Goal: Navigation & Orientation: Find specific page/section

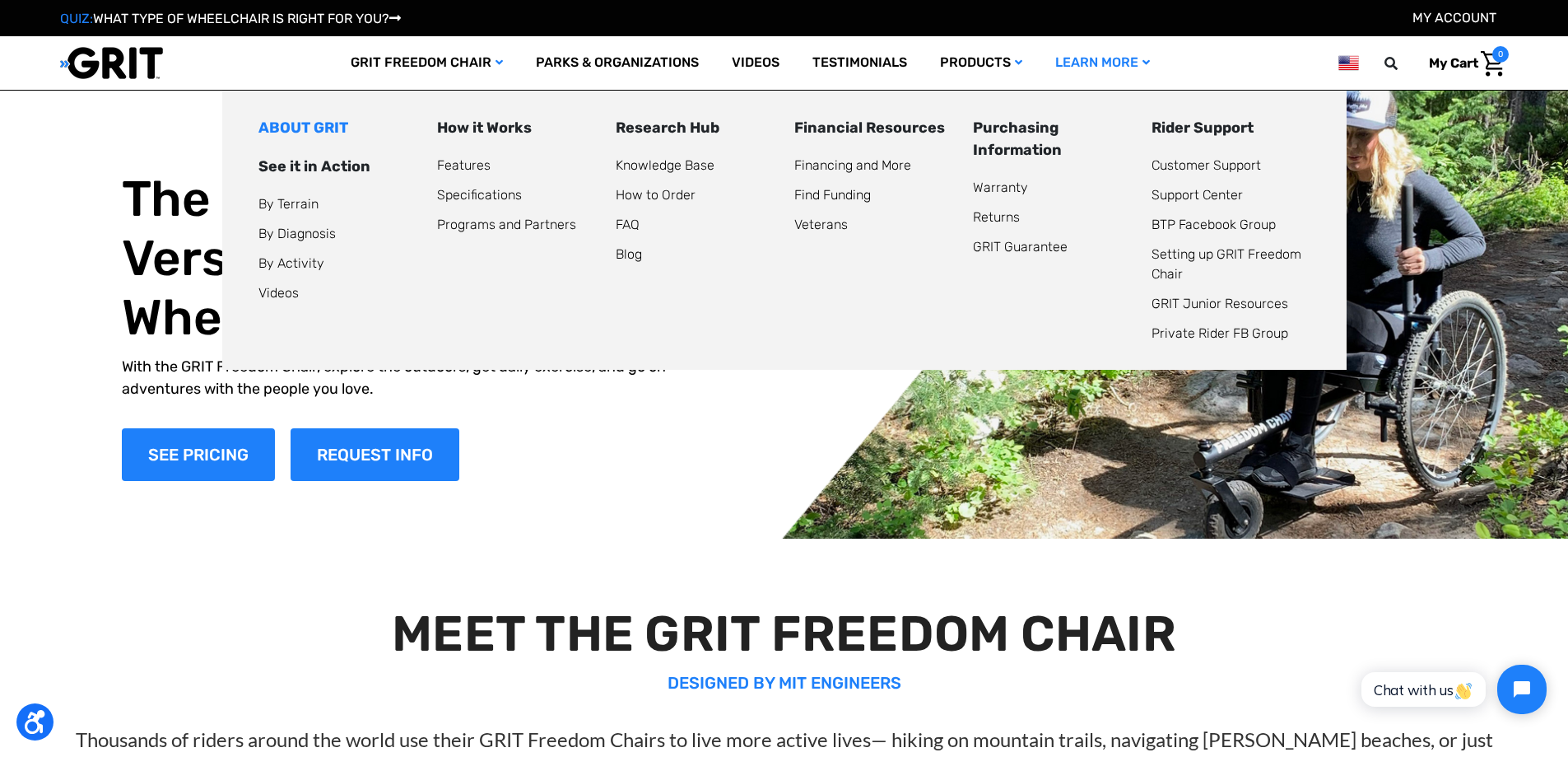
click at [294, 130] on link "ABOUT GRIT" at bounding box center [303, 128] width 90 height 19
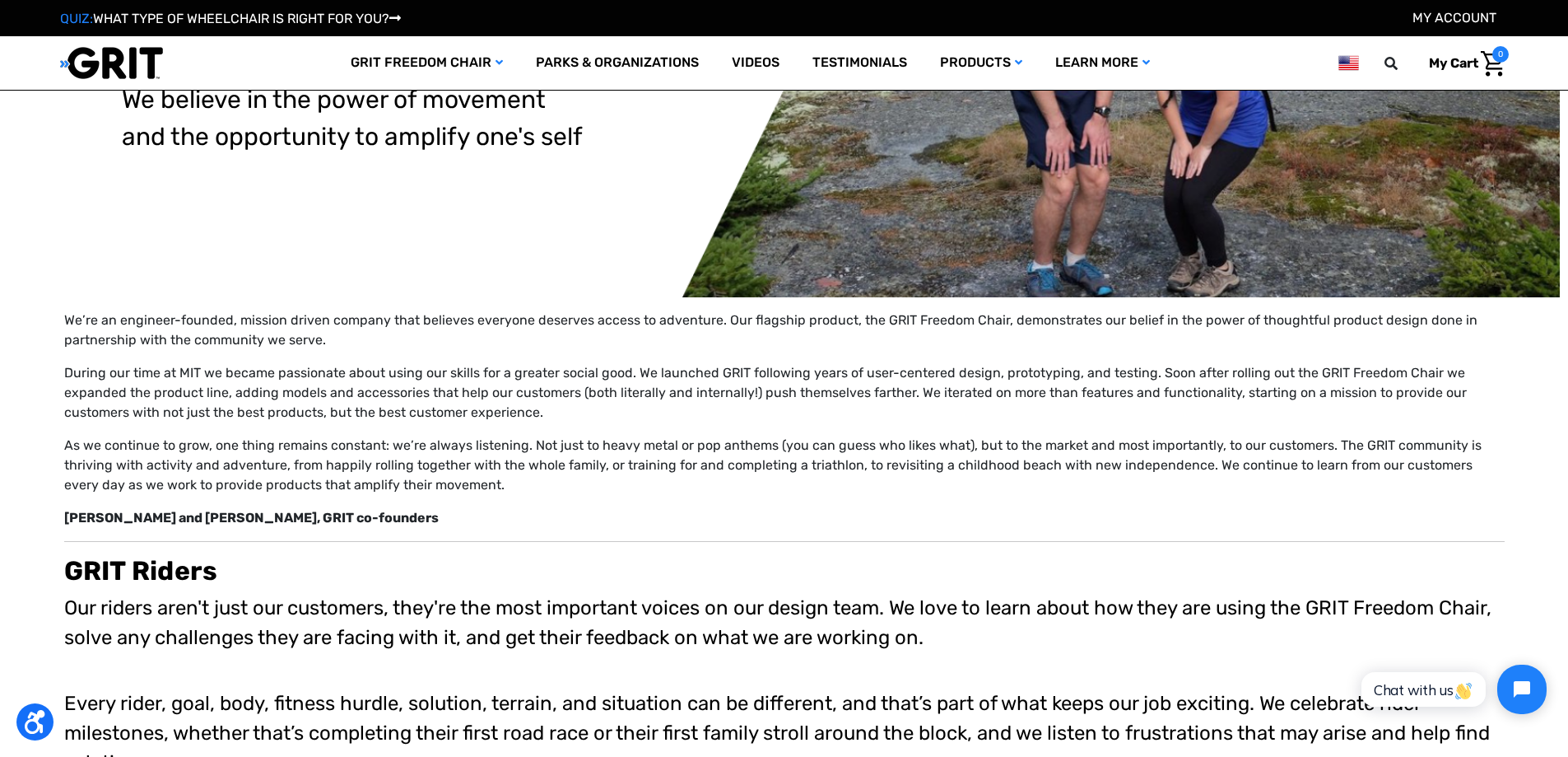
scroll to position [247, 0]
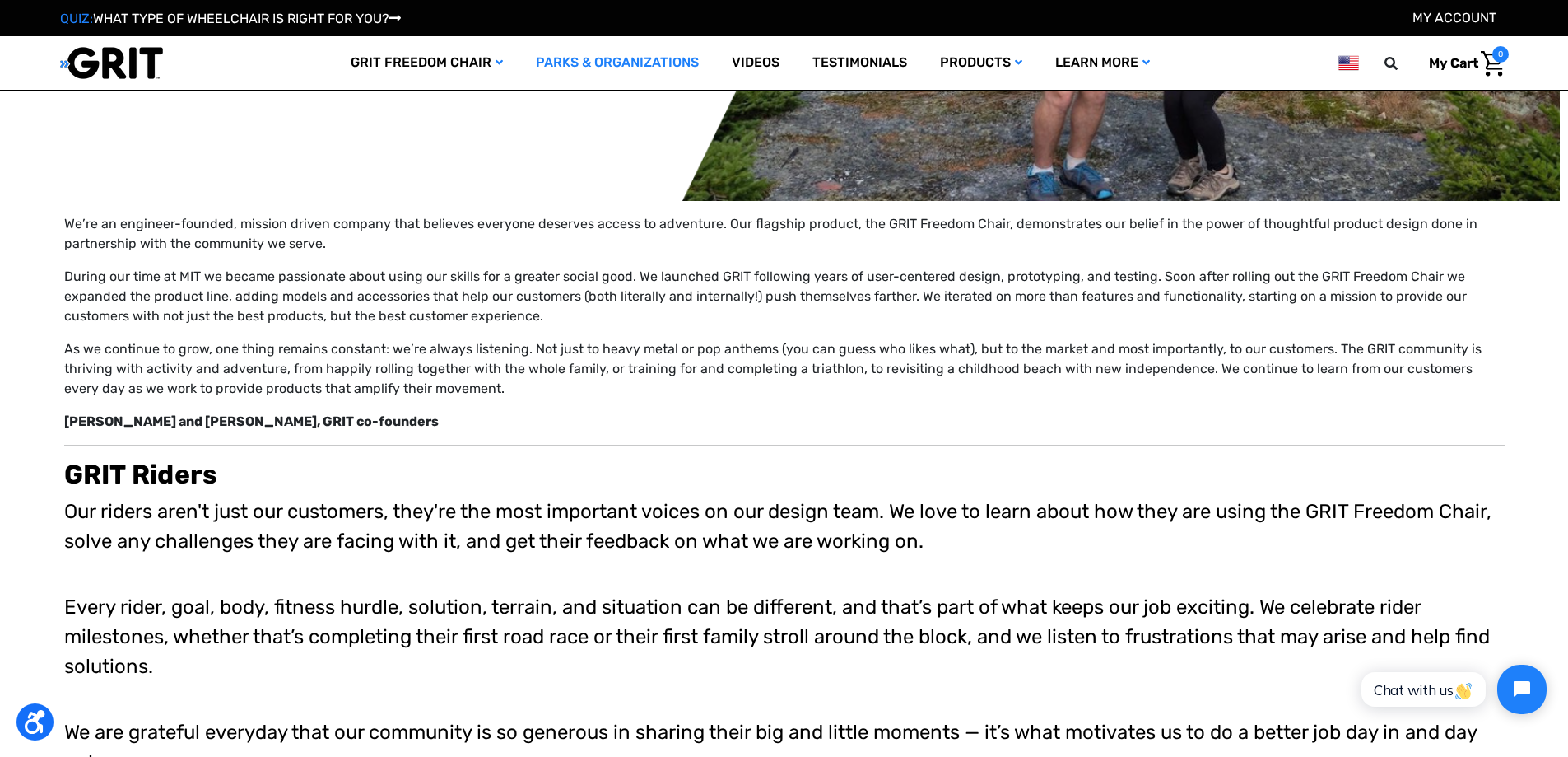
click at [590, 63] on link "Parks & Organizations" at bounding box center [618, 63] width 196 height 54
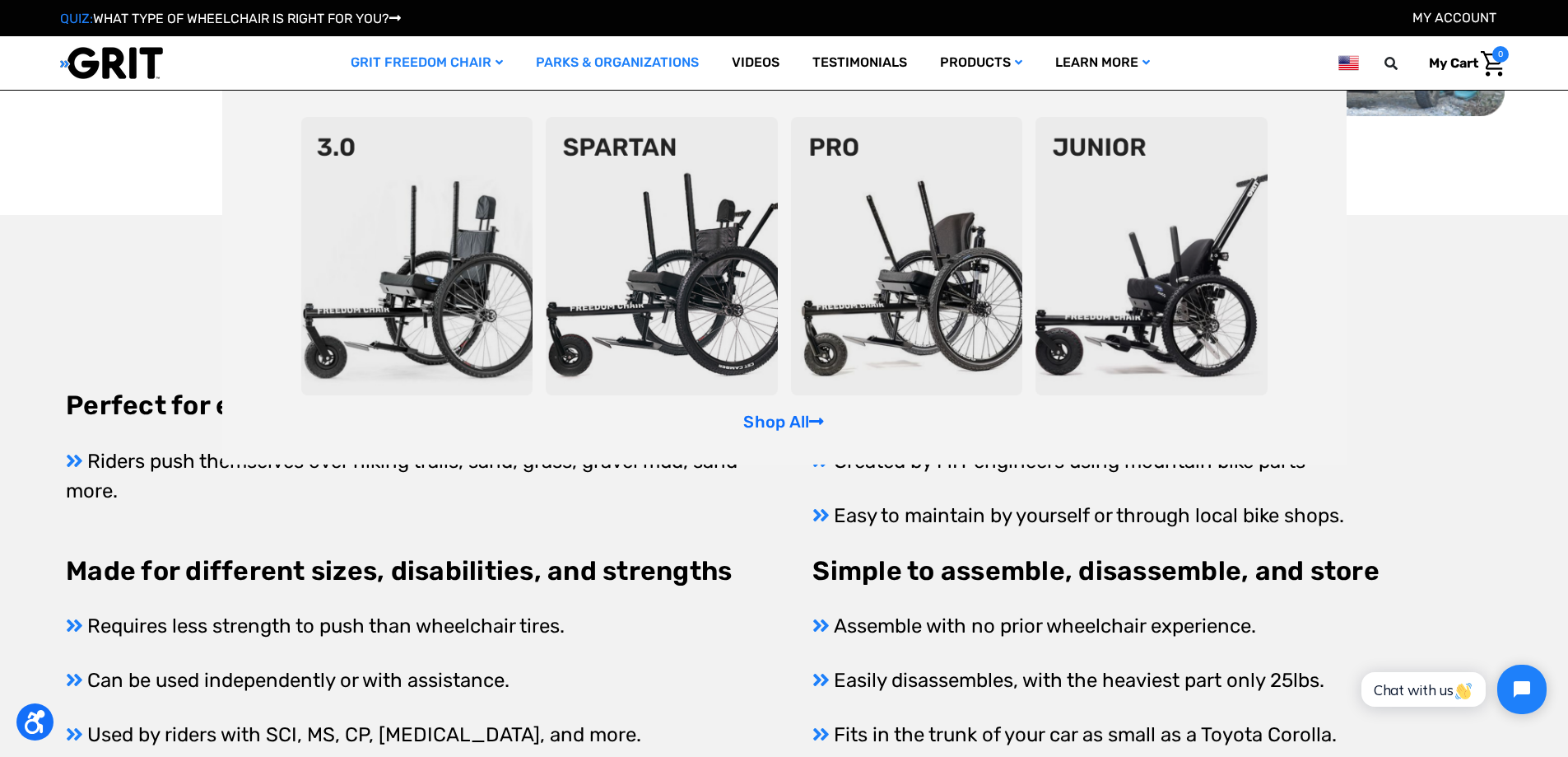
click at [429, 173] on img at bounding box center [417, 256] width 232 height 278
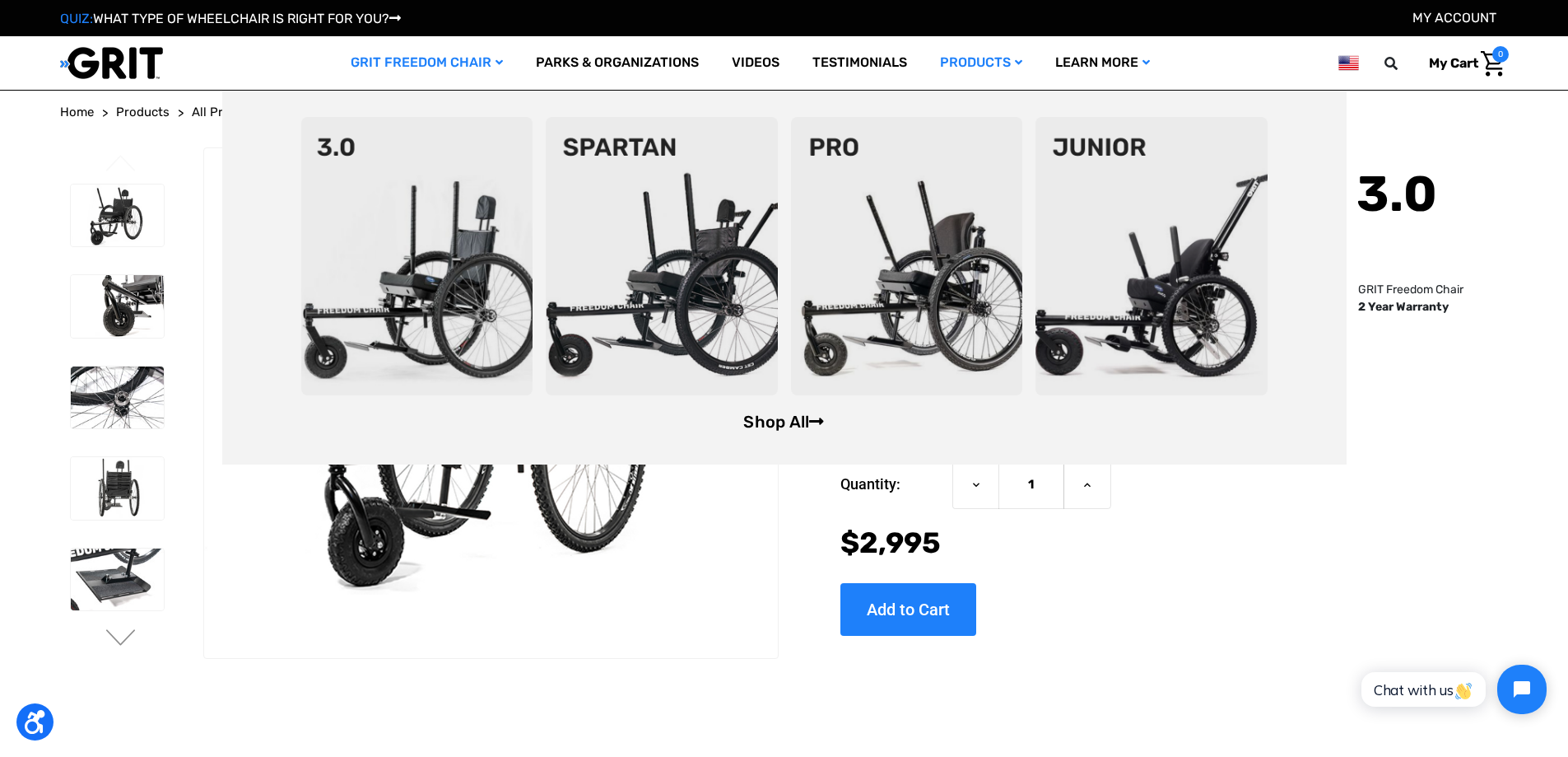
click at [788, 420] on link "Shop All" at bounding box center [784, 421] width 81 height 19
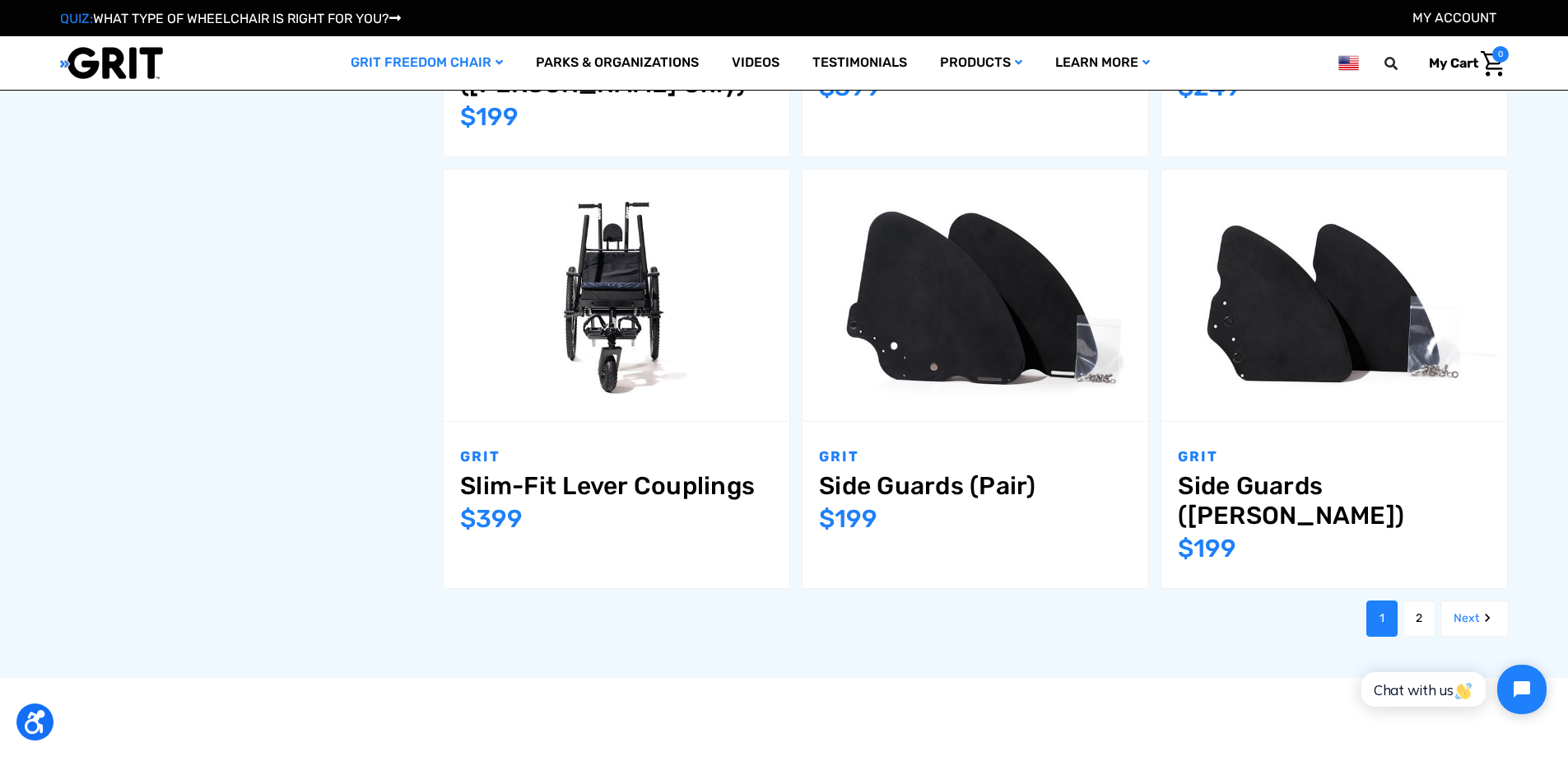
scroll to position [1977, 0]
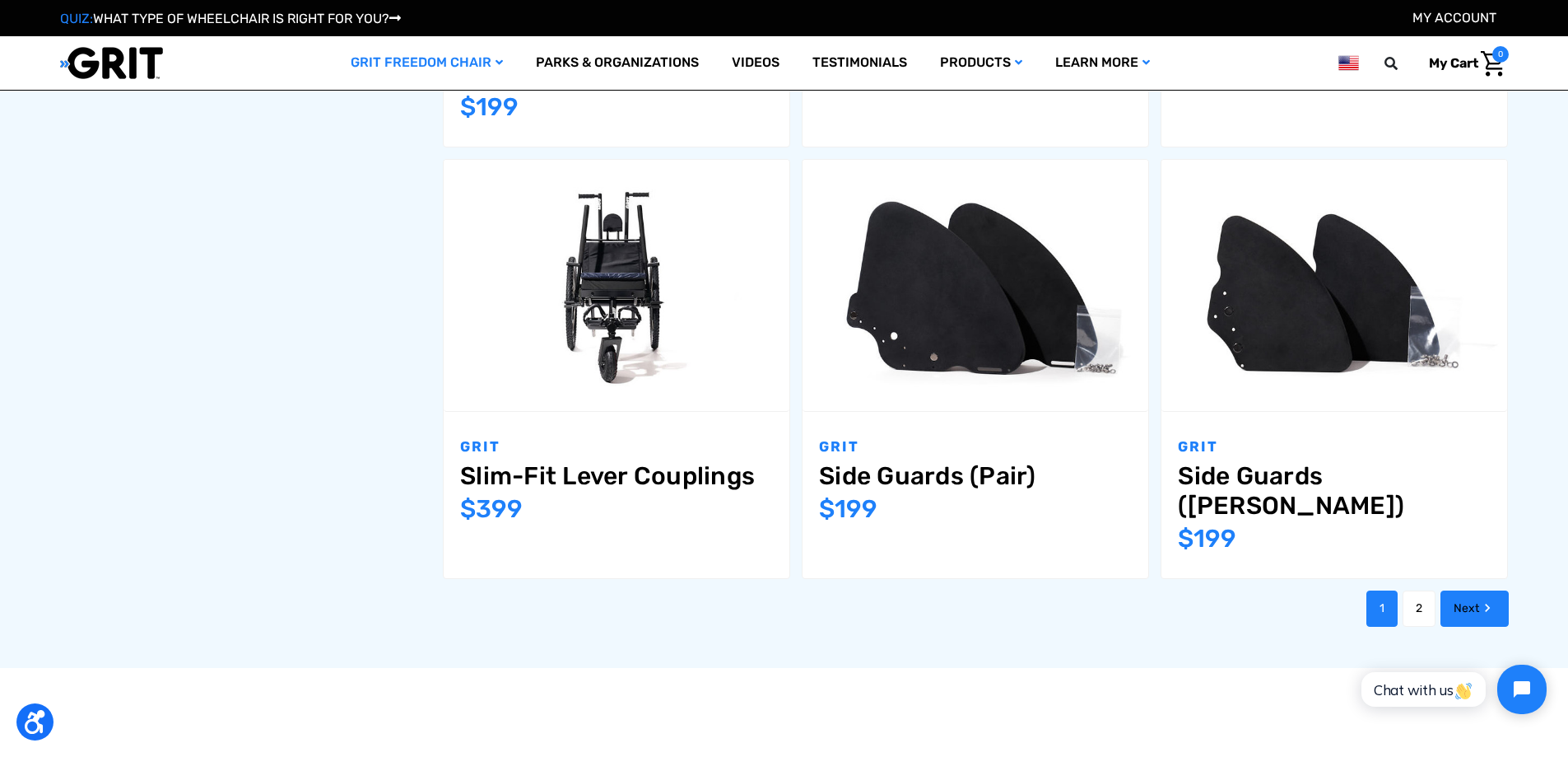
click at [1463, 590] on link "Next" at bounding box center [1475, 608] width 69 height 36
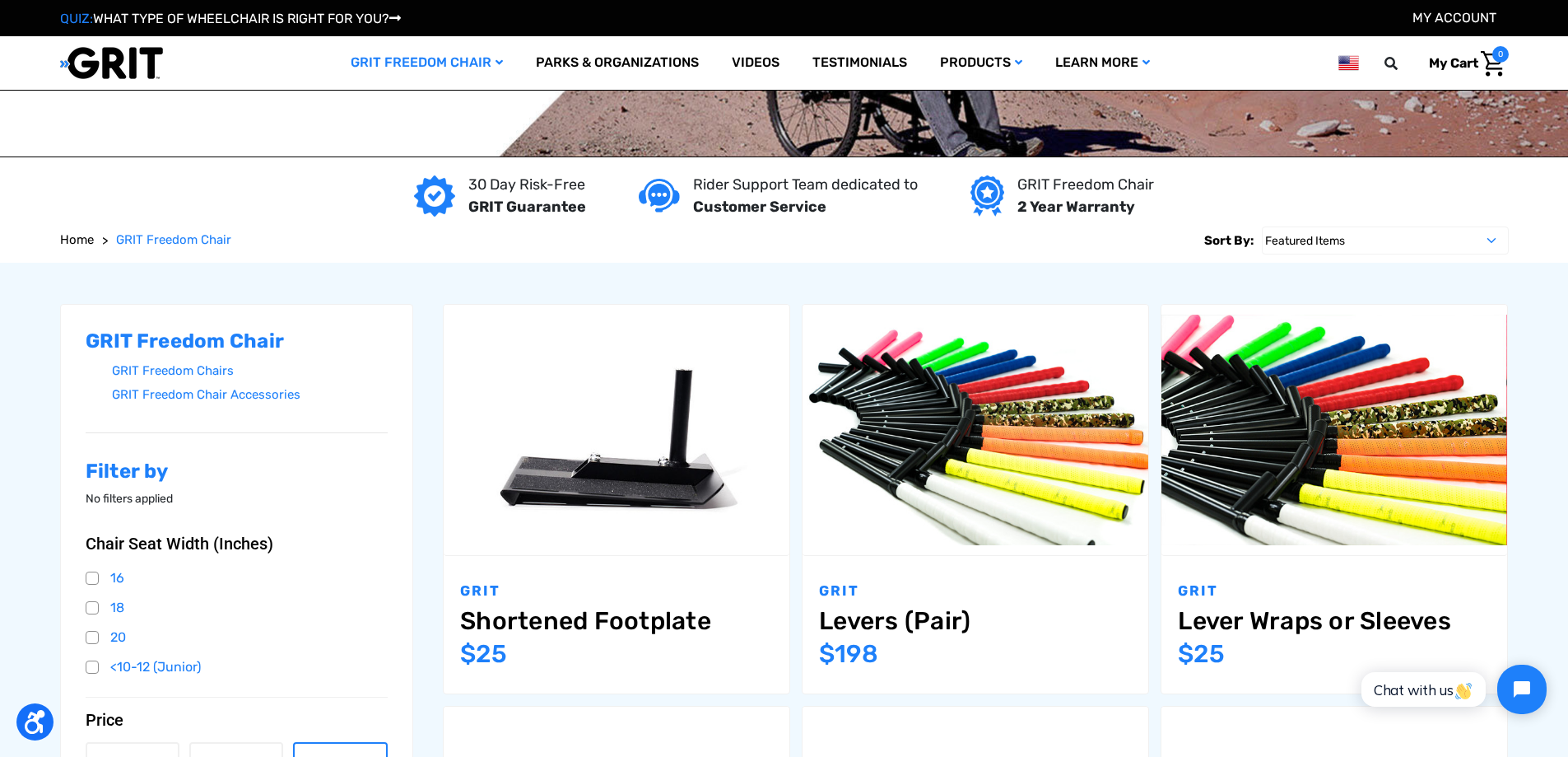
scroll to position [165, 0]
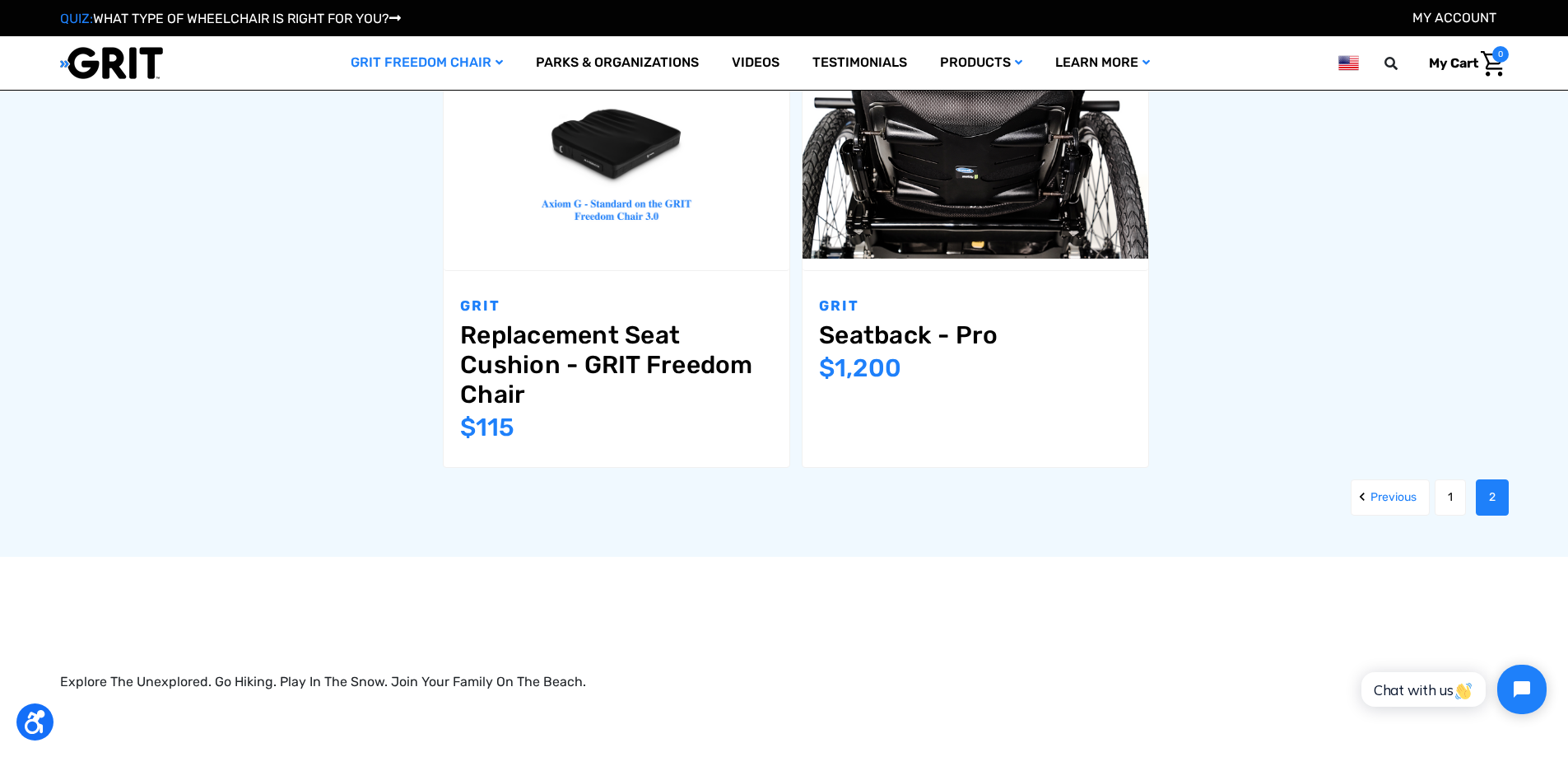
scroll to position [2059, 0]
click at [1377, 500] on link "Previous" at bounding box center [1390, 496] width 79 height 36
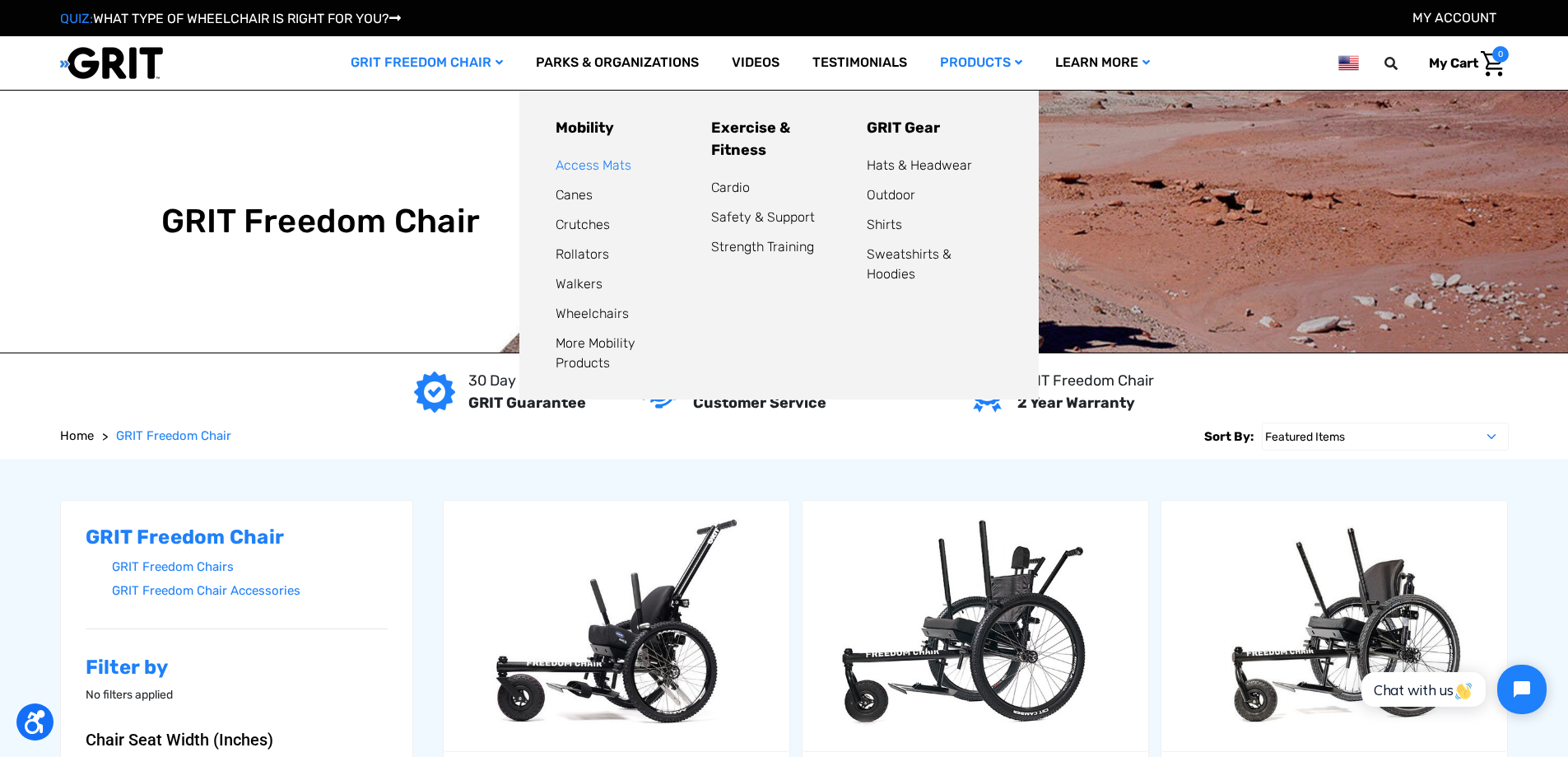
click at [582, 165] on link "Access Mats" at bounding box center [594, 165] width 76 height 16
